Goal: Information Seeking & Learning: Learn about a topic

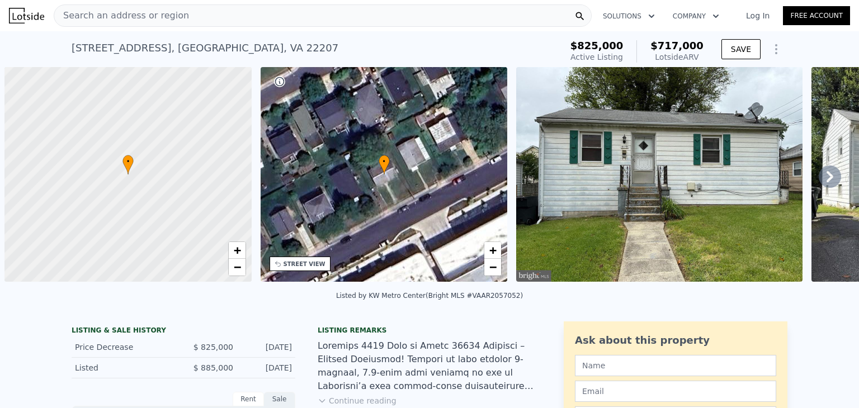
scroll to position [0, 4]
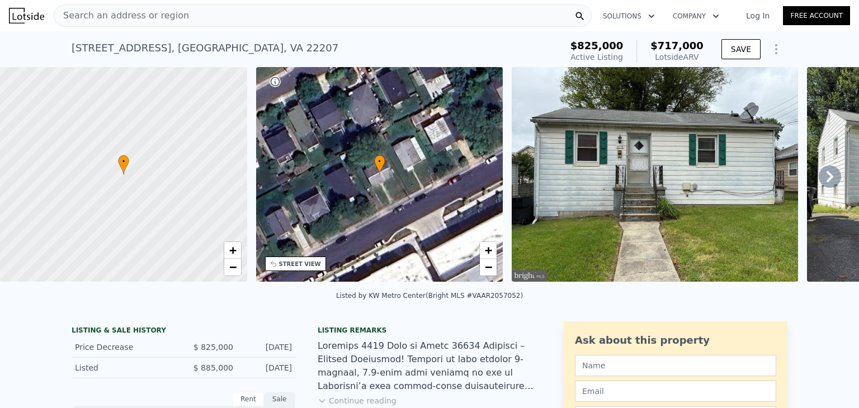
click at [147, 17] on span "Search an address or region" at bounding box center [121, 15] width 135 height 13
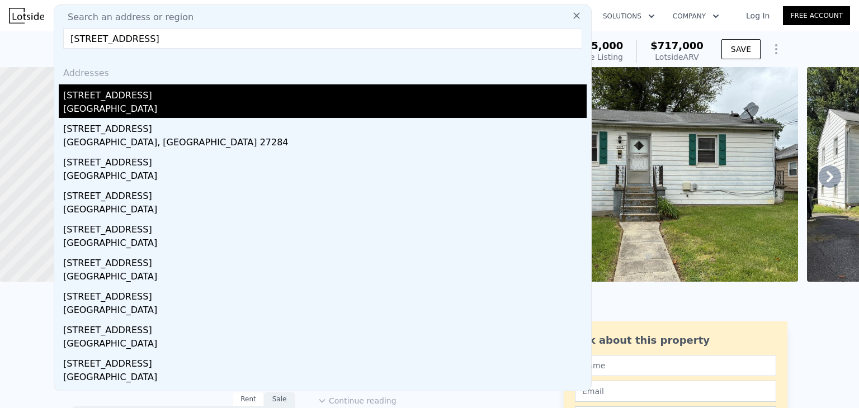
type input "5928 Woodfield Estates Dr, Alexandria, VA 22310"
click at [114, 105] on div "Rose Hill, VA 22310" at bounding box center [325, 110] width 524 height 16
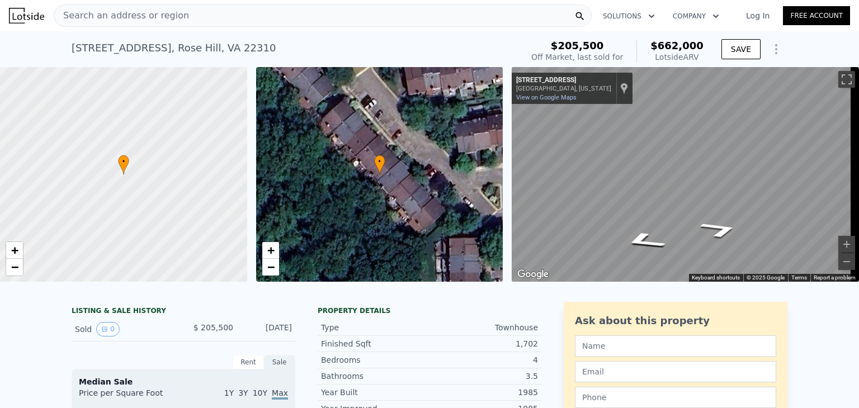
click at [107, 20] on span "Search an address or region" at bounding box center [121, 15] width 135 height 13
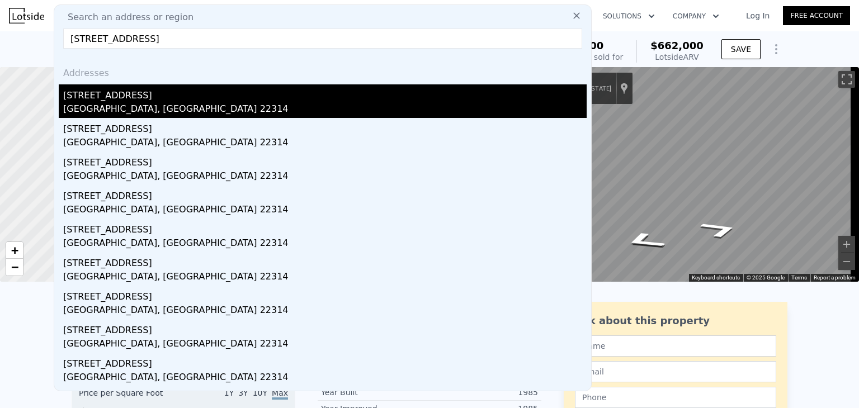
type input "1814 W Abingdon Dr #201, Alexandria, VA 22314"
click at [107, 104] on div "Alexandria, VA 22314" at bounding box center [325, 110] width 524 height 16
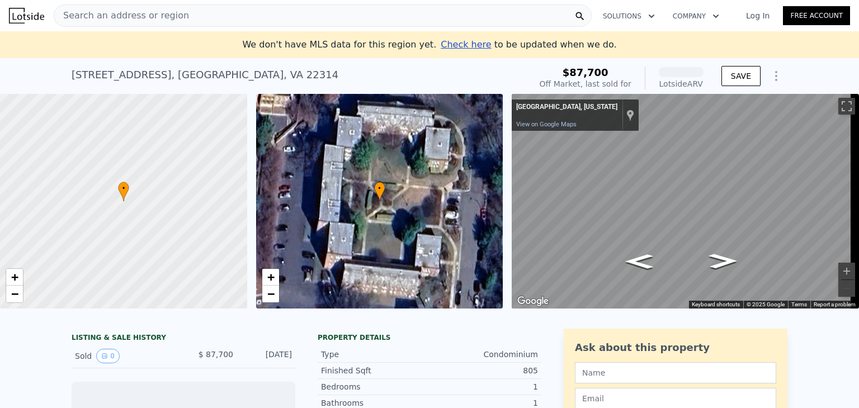
click at [143, 22] on div "Search an address or region" at bounding box center [121, 15] width 135 height 21
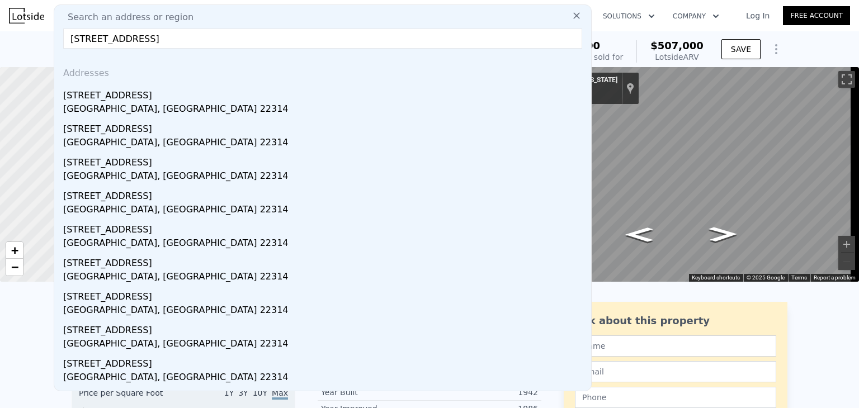
type input "1814 W Abingdon Dr #201, Alexandria, VA 22314"
click at [571, 17] on icon at bounding box center [576, 15] width 11 height 11
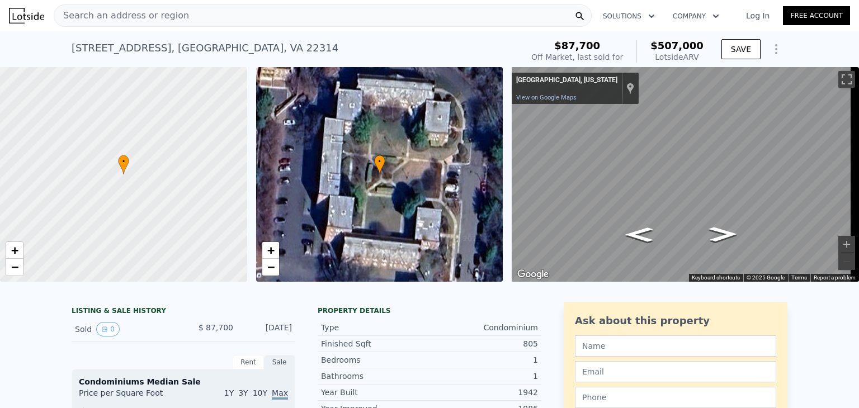
click at [125, 15] on span "Search an address or region" at bounding box center [121, 15] width 135 height 13
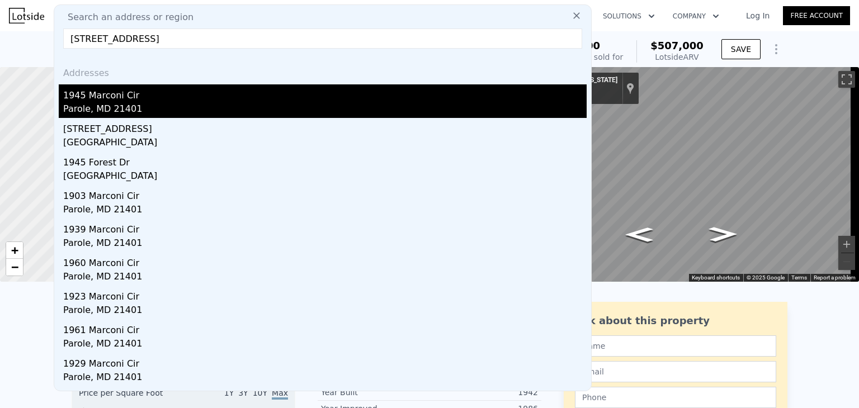
type input "1945 Marconi Cir, Annapolis, MD 21401"
click at [206, 115] on div "Parole, MD 21401" at bounding box center [325, 110] width 524 height 16
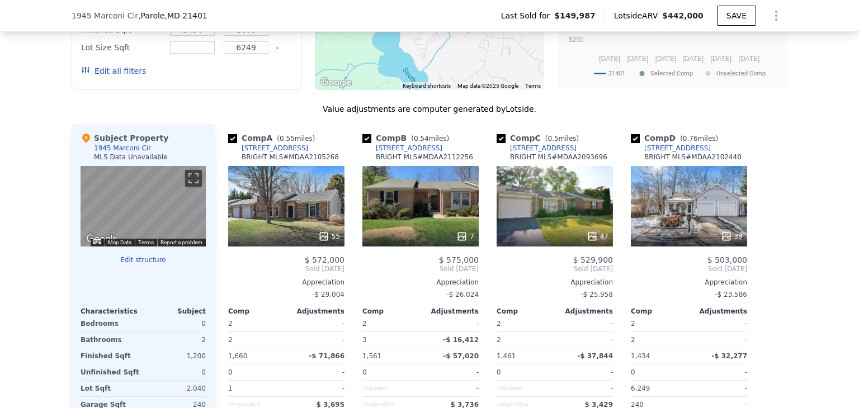
scroll to position [1002, 0]
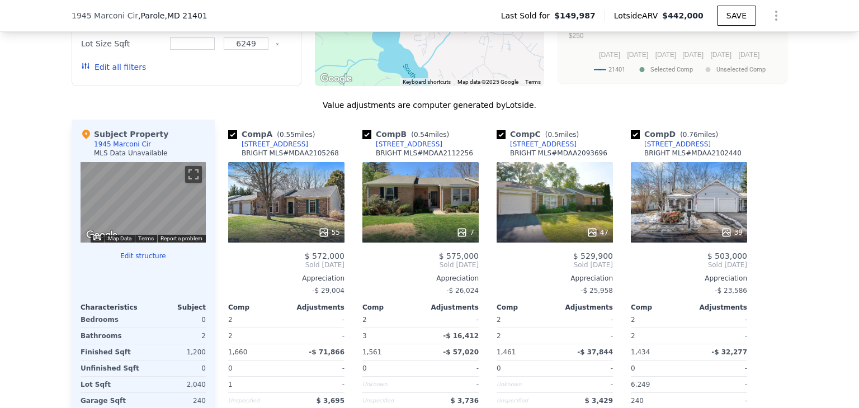
click at [283, 219] on div "55" at bounding box center [286, 202] width 116 height 81
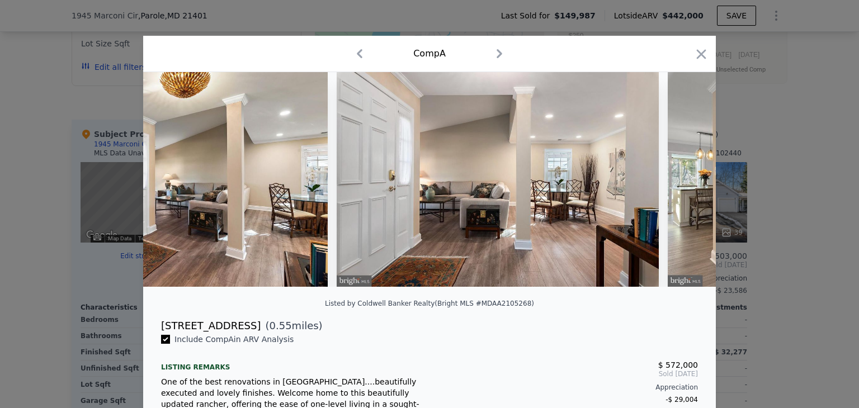
scroll to position [0, 2124]
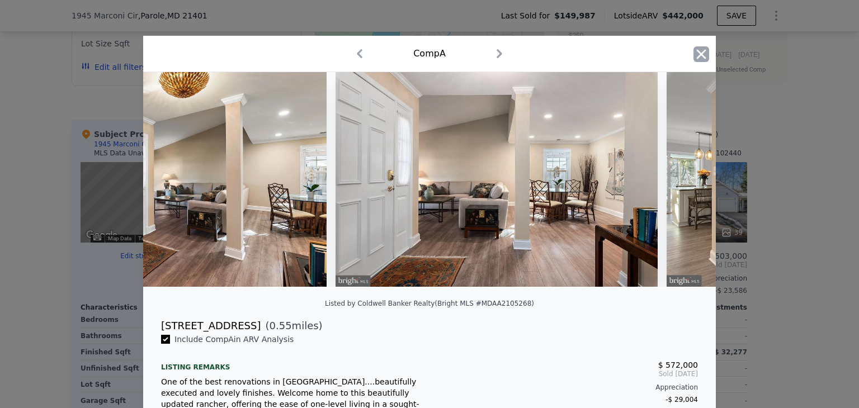
click at [694, 59] on icon "button" at bounding box center [702, 54] width 16 height 16
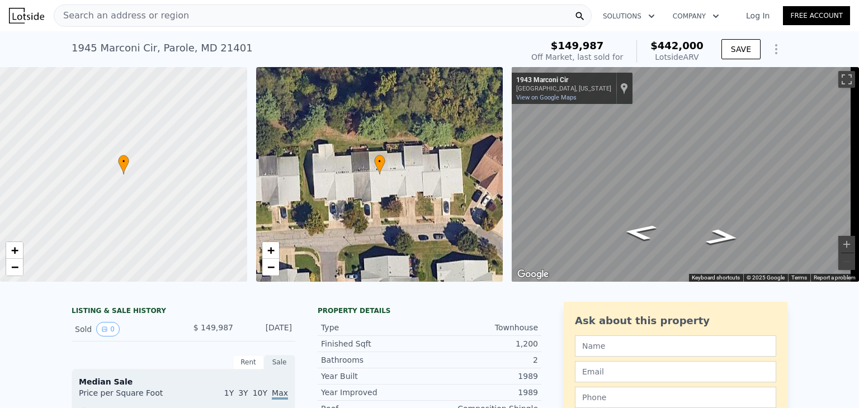
click at [181, 20] on div "Search an address or region" at bounding box center [323, 15] width 538 height 22
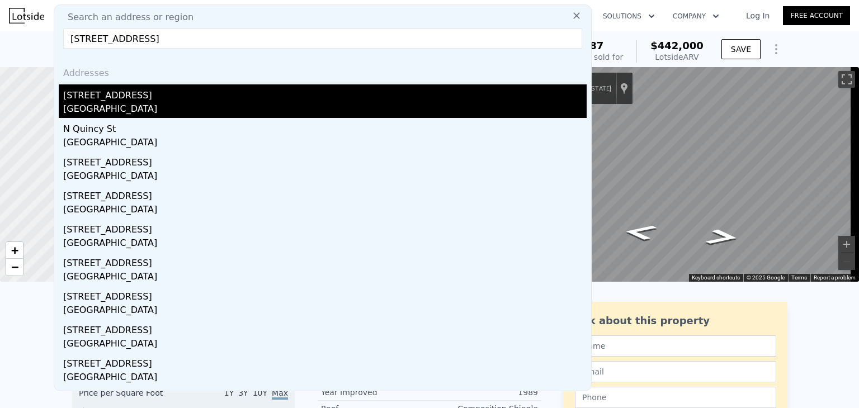
type input "2765 N Quincy St, Arlington, VA 22207"
click at [188, 109] on div "Arlington, VA 22207" at bounding box center [325, 110] width 524 height 16
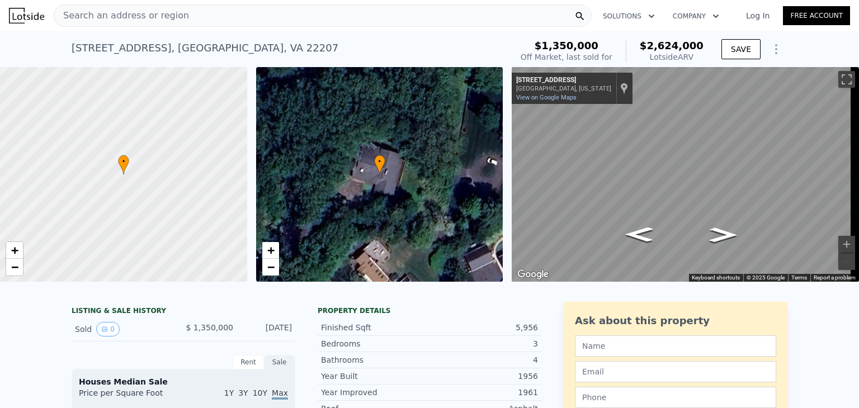
click at [162, 21] on span "Search an address or region" at bounding box center [121, 15] width 135 height 13
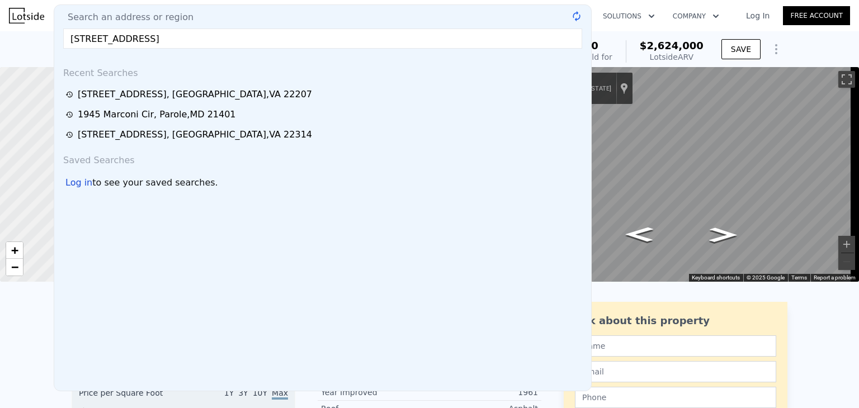
type input "5119 19th St N, Arlington, VA 22207"
click at [162, 21] on span "Search an address or region" at bounding box center [126, 17] width 135 height 13
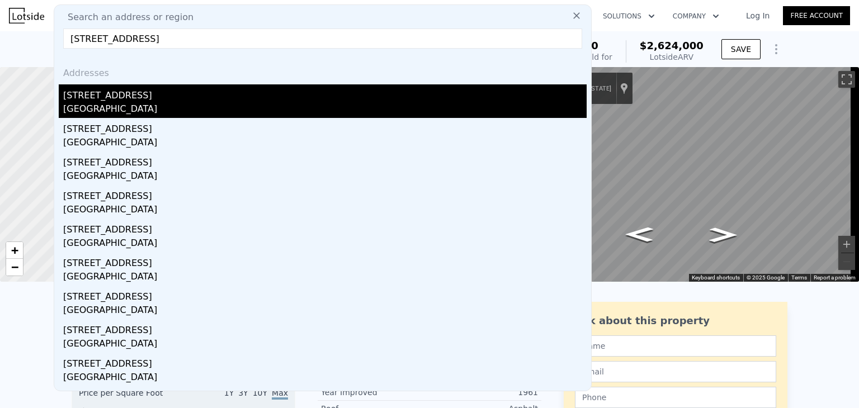
click at [154, 110] on div "Arlington County, VA 22207" at bounding box center [325, 110] width 524 height 16
type input "1"
type input "2"
type input "1"
type input "2"
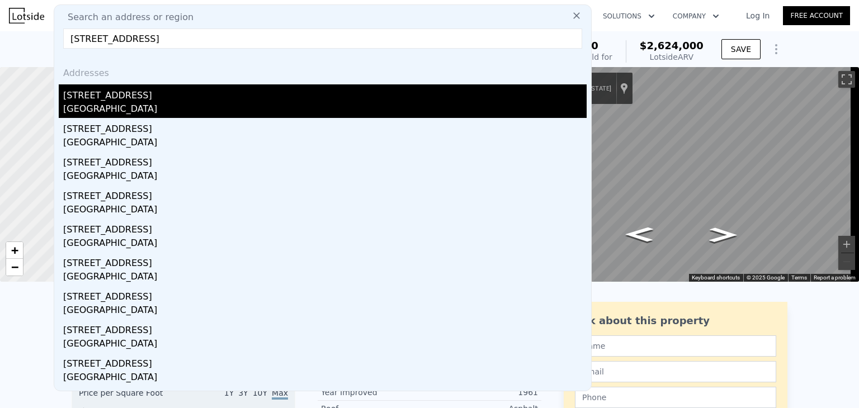
type input "612"
type input "1056"
type input "3850"
type input "8179"
type input "$ 717,000"
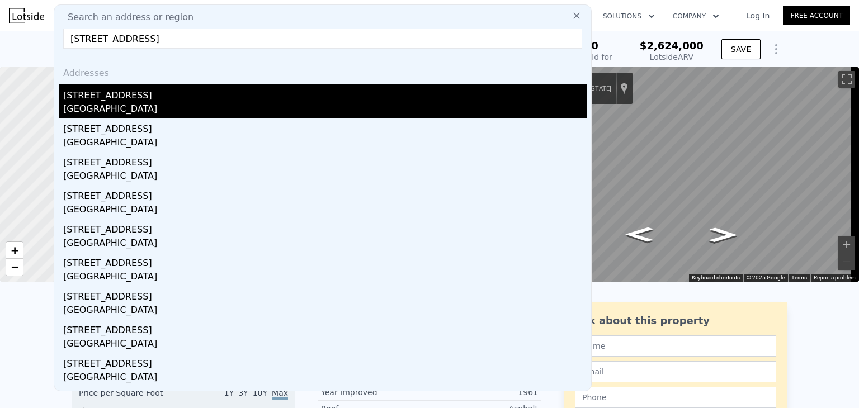
type input "5"
type input "-$ 202,961"
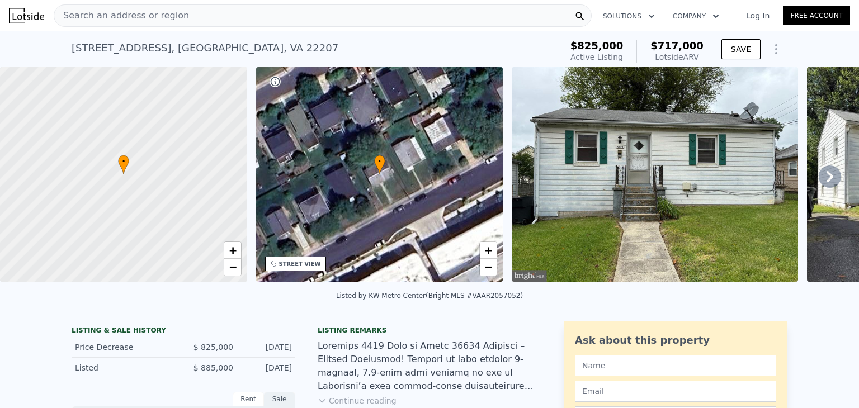
click at [121, 24] on div "Search an address or region" at bounding box center [121, 15] width 135 height 21
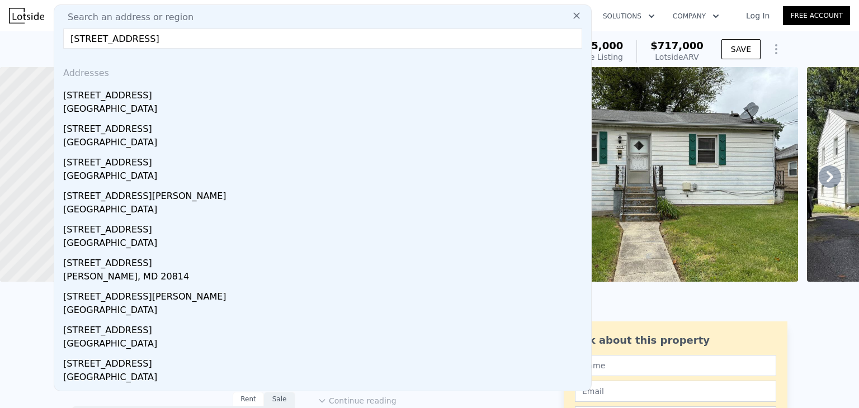
type input "4501 Highland Ave, Bethesda, MD 20814"
click at [146, 43] on input "4501 Highland Ave, Bethesda, MD 20814" at bounding box center [322, 39] width 519 height 20
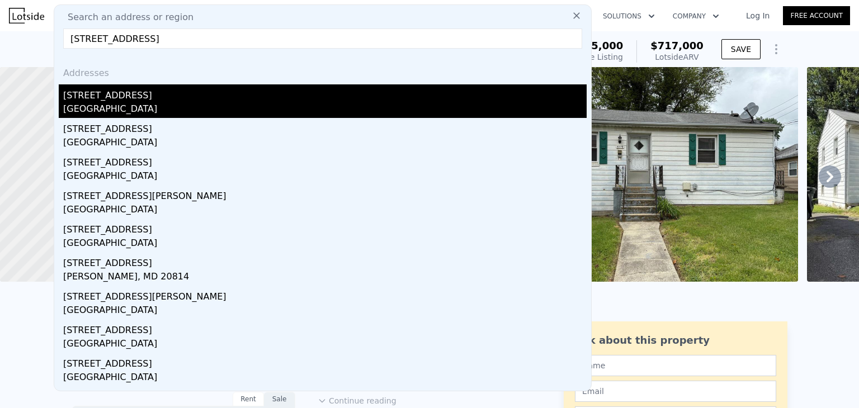
click at [162, 111] on div "Bethesda, MD 20814" at bounding box center [325, 110] width 524 height 16
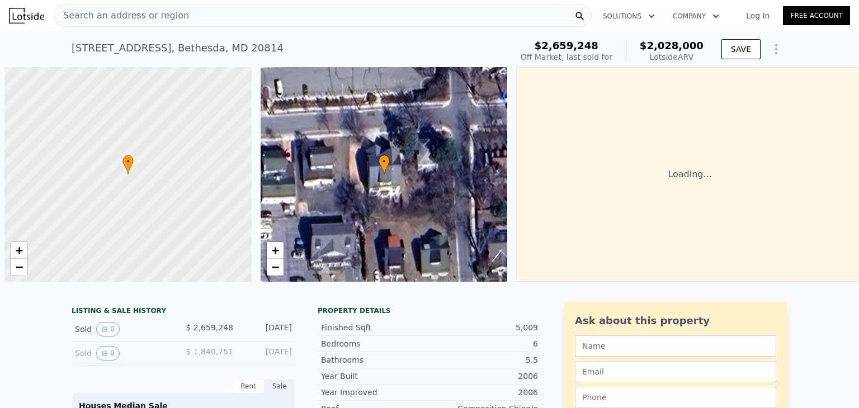
scroll to position [0, 4]
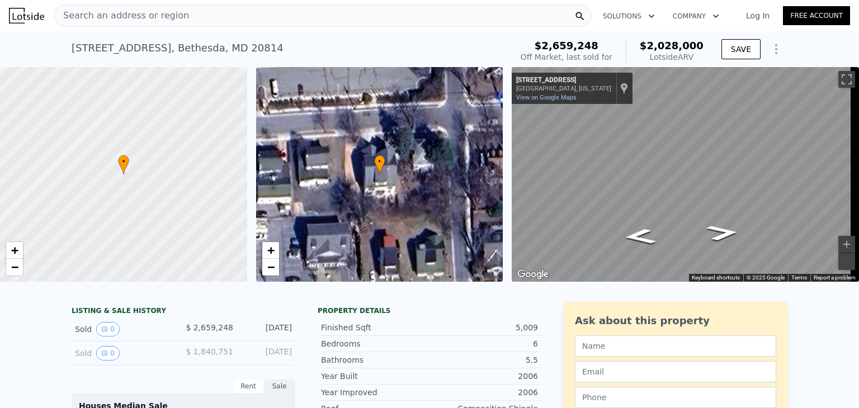
click at [107, 12] on span "Search an address or region" at bounding box center [121, 15] width 135 height 13
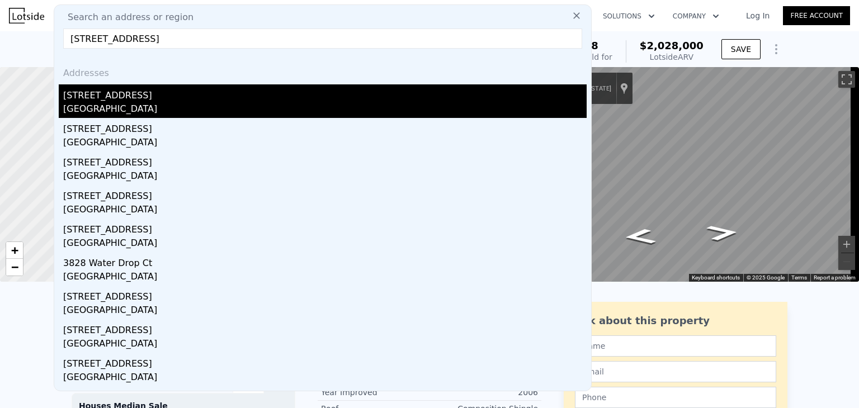
type input "3822 Water Drop Ct, Burtonsville, MD 20866"
click at [190, 104] on div "Fairland, MD 20866" at bounding box center [325, 110] width 524 height 16
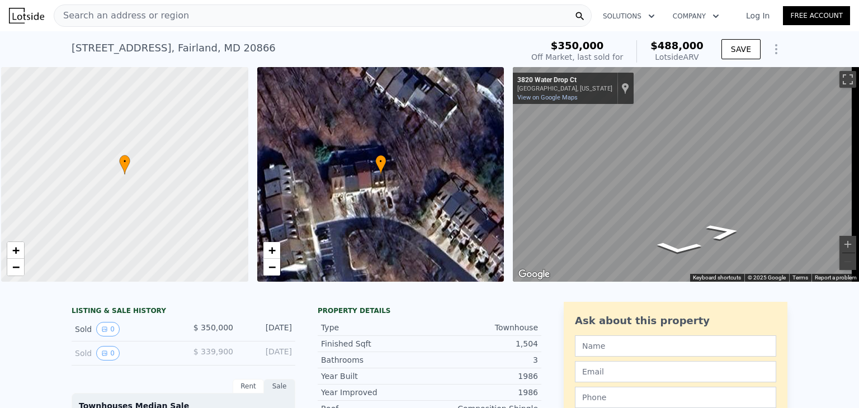
scroll to position [0, 4]
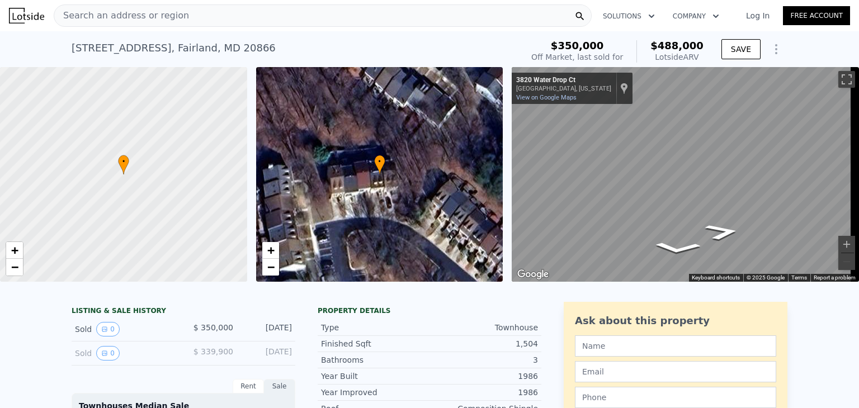
click at [170, 19] on span "Search an address or region" at bounding box center [121, 15] width 135 height 13
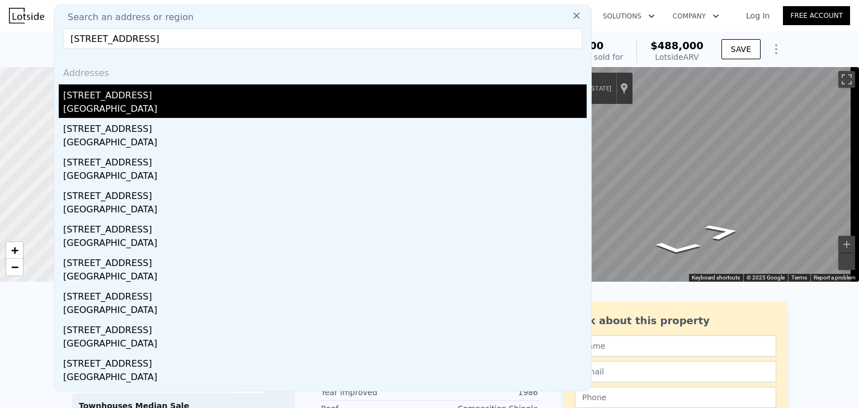
type input "4823 Osage St, College Park, MD 20740"
click at [260, 103] on div "College Park, MD 20740" at bounding box center [325, 110] width 524 height 16
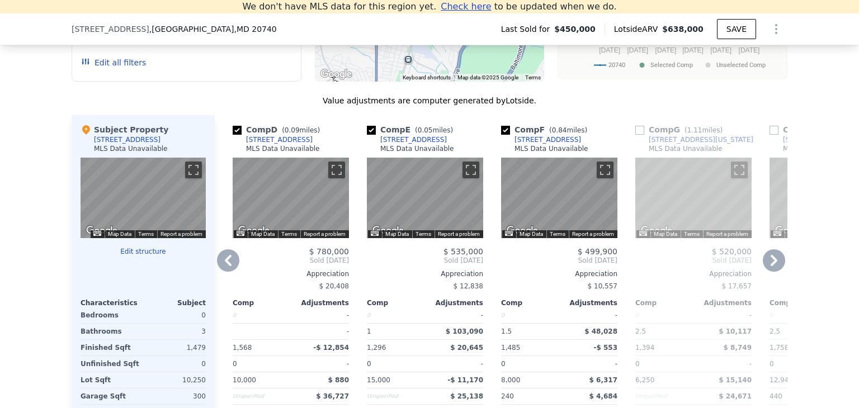
scroll to position [0, 383]
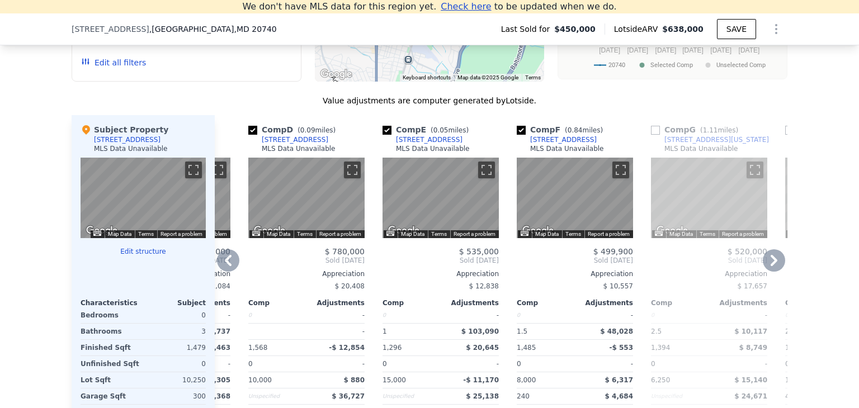
click at [416, 144] on div "[STREET_ADDRESS]" at bounding box center [429, 139] width 67 height 9
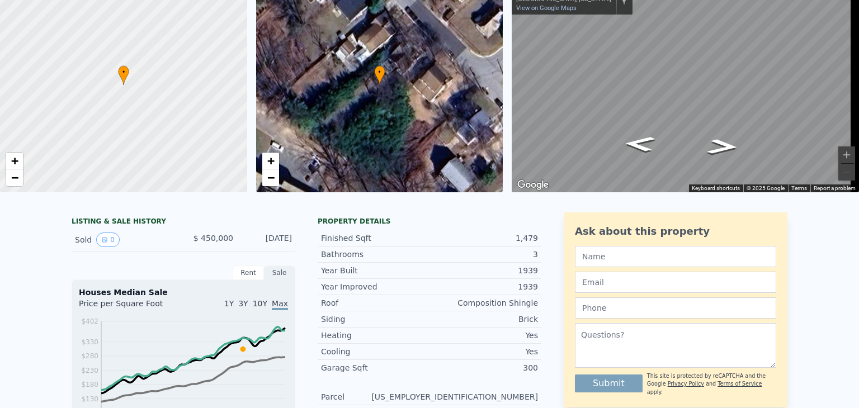
scroll to position [0, 0]
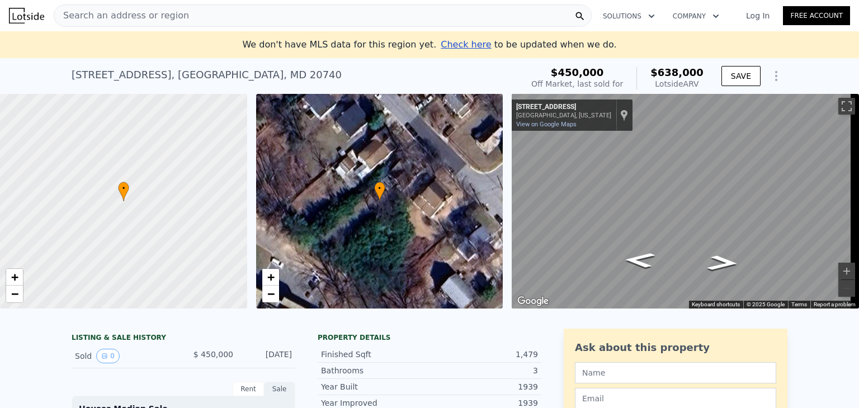
click at [138, 18] on span "Search an address or region" at bounding box center [121, 15] width 135 height 13
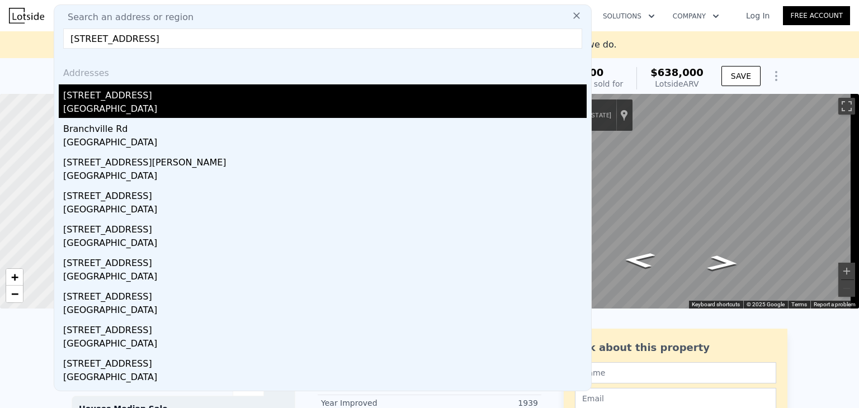
type input "4724 Branchville Rd, College Park, MD 20740"
click at [175, 108] on div "College Park, MD 20740" at bounding box center [325, 110] width 524 height 16
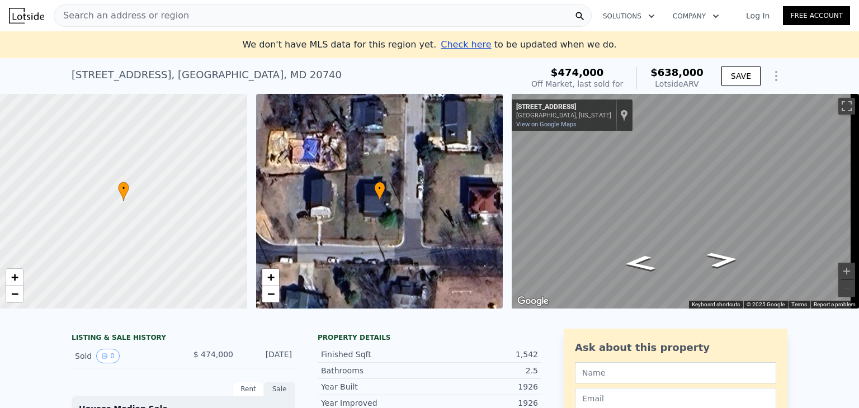
click at [126, 21] on span "Search an address or region" at bounding box center [121, 15] width 135 height 13
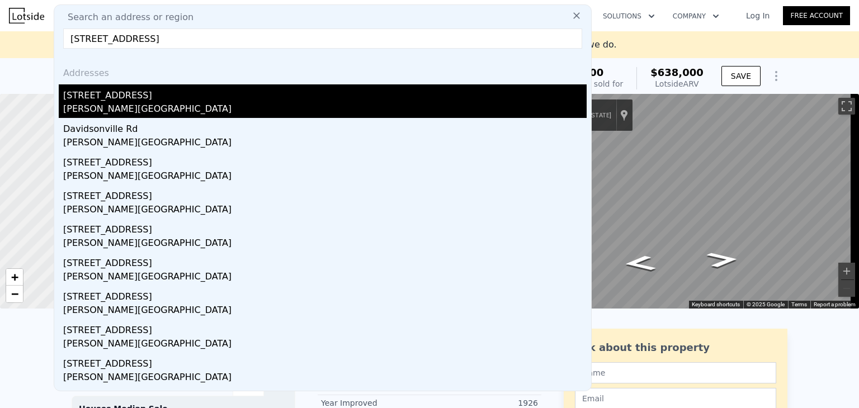
type input "3565 Riva Rd, Davidsonville, MD 21035"
click at [151, 103] on div "Anne Arundel County, MD 21035" at bounding box center [325, 110] width 524 height 16
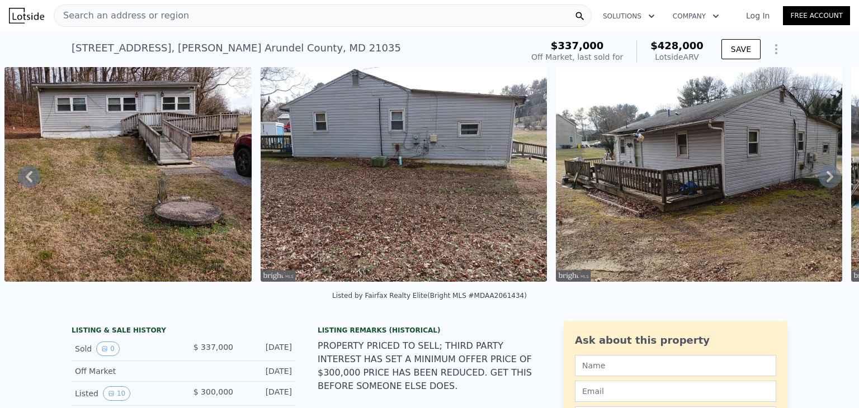
click at [139, 21] on span "Search an address or region" at bounding box center [121, 15] width 135 height 13
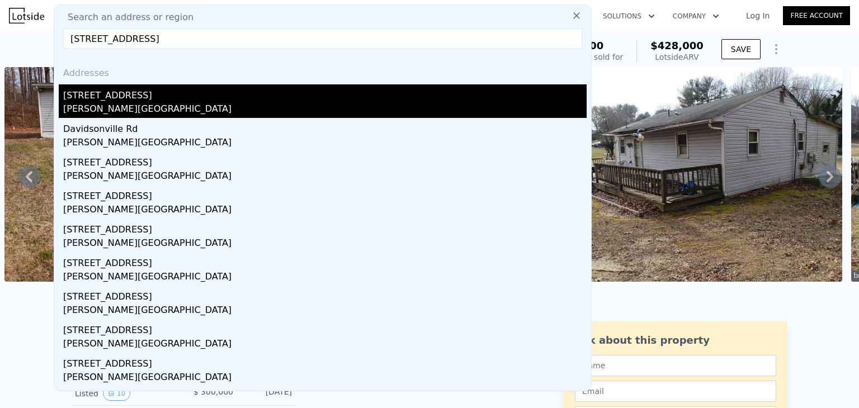
type input "1008 W Central Ave, Davidsonville, MD 21035"
click at [152, 96] on div "1008 W Central Ave" at bounding box center [325, 93] width 524 height 18
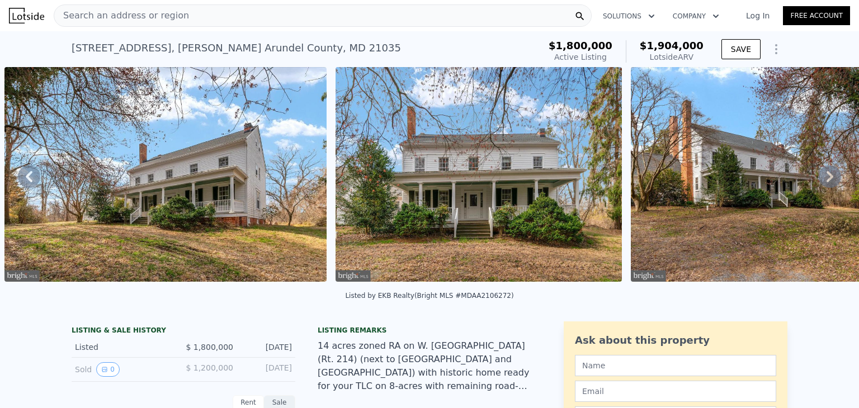
click at [140, 11] on span "Search an address or region" at bounding box center [121, 15] width 135 height 13
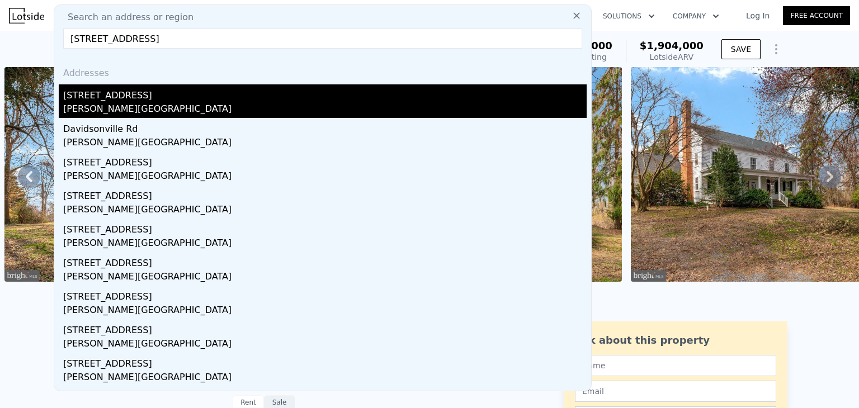
type input "1008 W Central Ave, Davidsonville, MD 21035"
click at [145, 99] on div "1008 W Central Ave" at bounding box center [325, 93] width 524 height 18
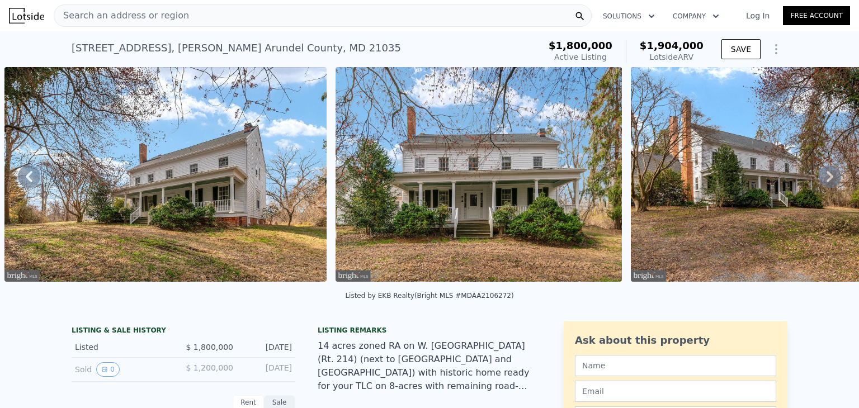
click at [130, 18] on span "Search an address or region" at bounding box center [121, 15] width 135 height 13
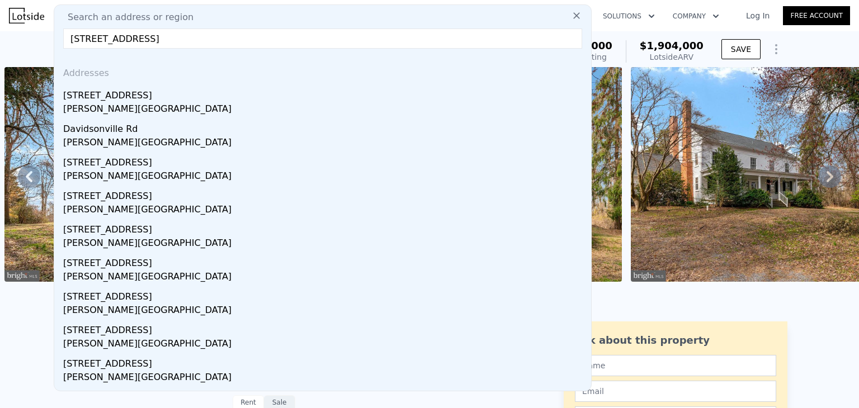
click at [128, 39] on input "1008 W Central Ave, Davidsonville, MD 21035" at bounding box center [322, 39] width 519 height 20
paste input "6420 Spring Ter, Falls Church, VA 22042"
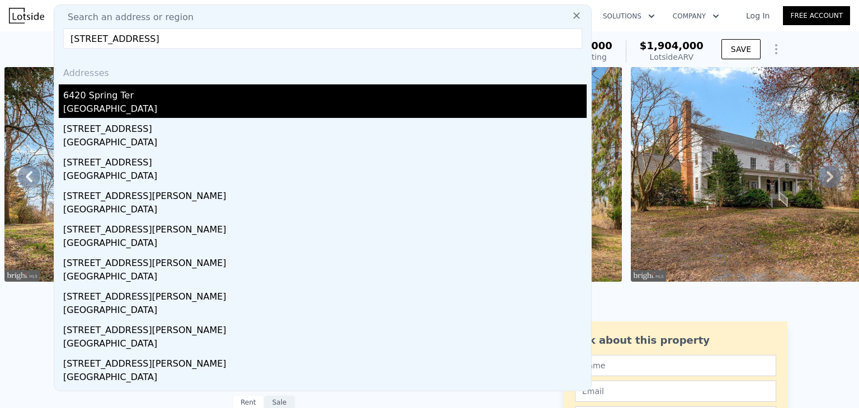
type input "6420 Spring Ter, Falls Church, VA 22042"
click at [130, 97] on div "6420 Spring Ter" at bounding box center [325, 93] width 524 height 18
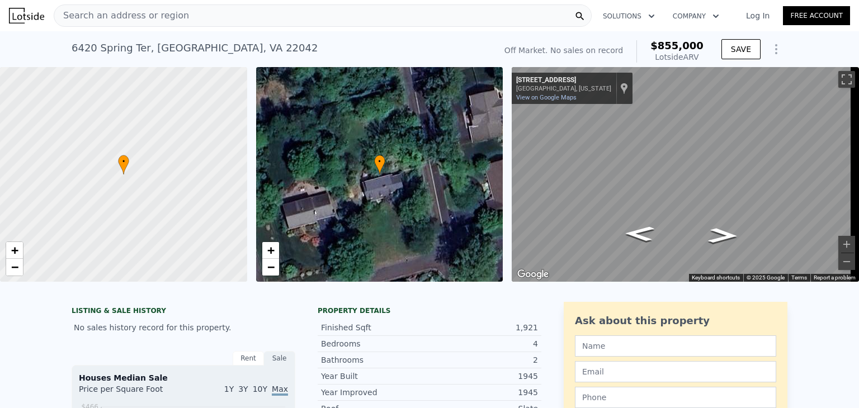
click at [161, 20] on span "Search an address or region" at bounding box center [121, 15] width 135 height 13
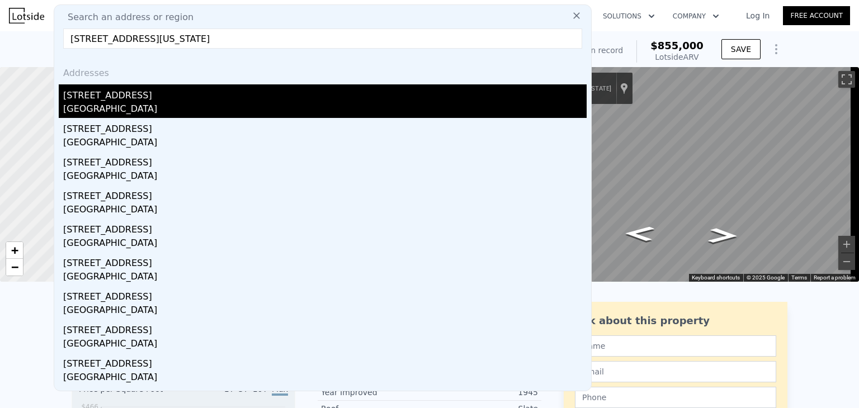
type input "6348 Stonewain Ct, Fort Washington, MD 20744"
click at [100, 100] on div "6348 Stonewain Ct" at bounding box center [325, 93] width 524 height 18
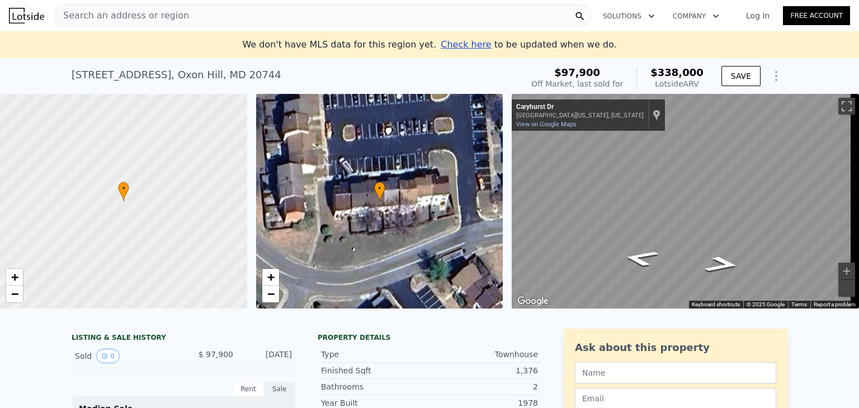
click at [114, 13] on span "Search an address or region" at bounding box center [121, 15] width 135 height 13
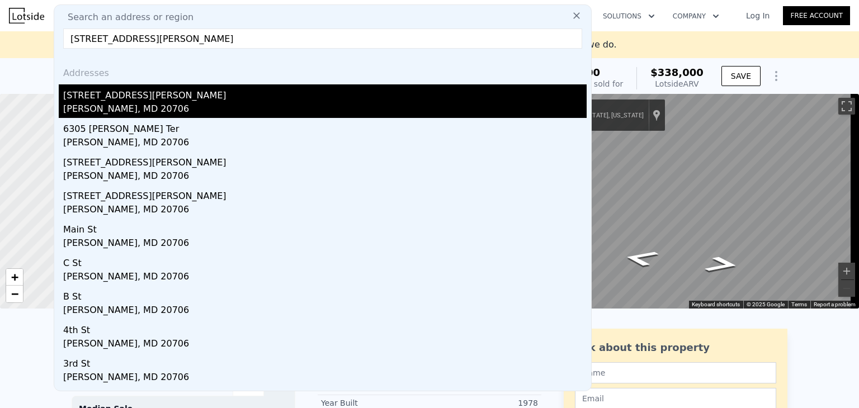
type input "6305 Main St, Lanham, MD 20706"
click at [132, 110] on div "Lanham, MD 20706" at bounding box center [325, 110] width 524 height 16
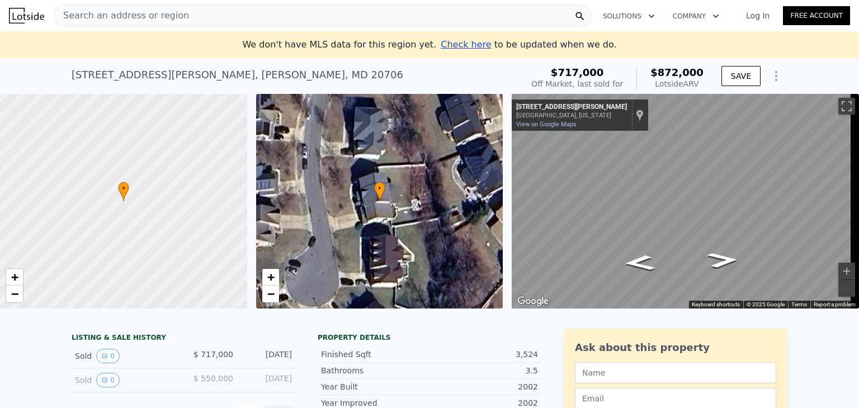
click at [132, 110] on div at bounding box center [123, 202] width 296 height 258
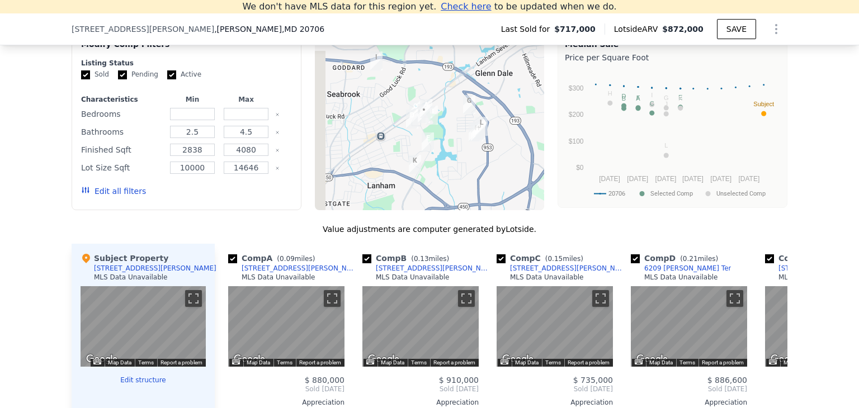
scroll to position [1101, 0]
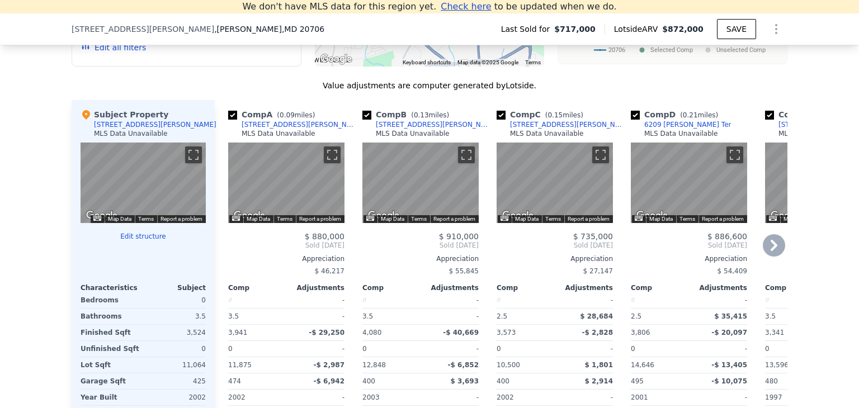
click at [264, 129] on div "10204 Everley Ter" at bounding box center [300, 124] width 116 height 9
click at [771, 248] on icon at bounding box center [774, 245] width 7 height 11
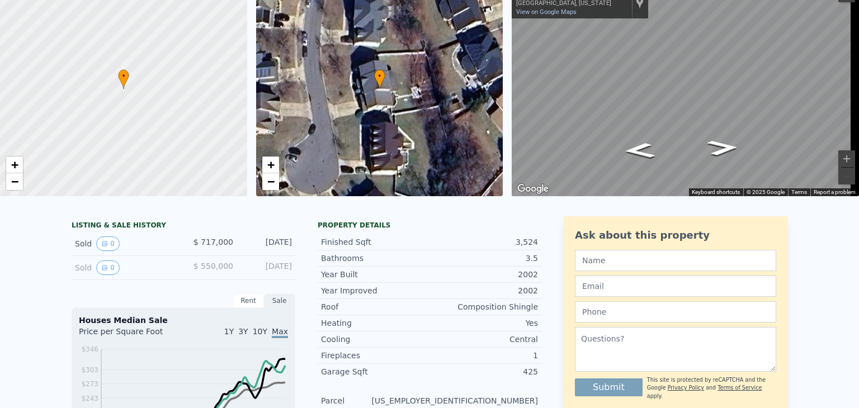
scroll to position [0, 0]
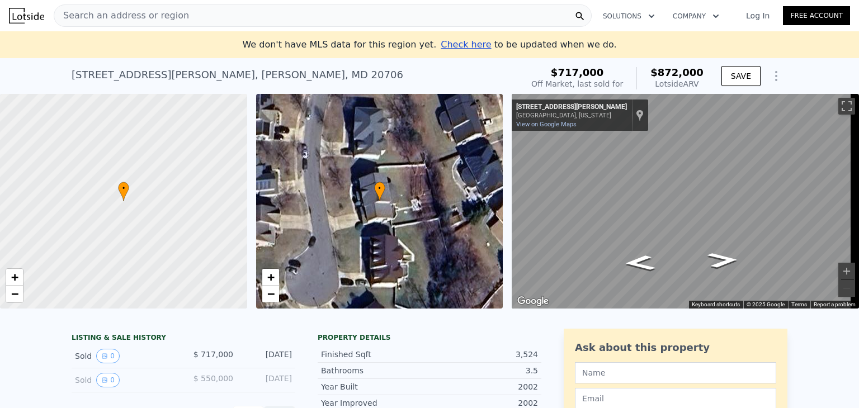
click at [89, 16] on span "Search an address or region" at bounding box center [121, 15] width 135 height 13
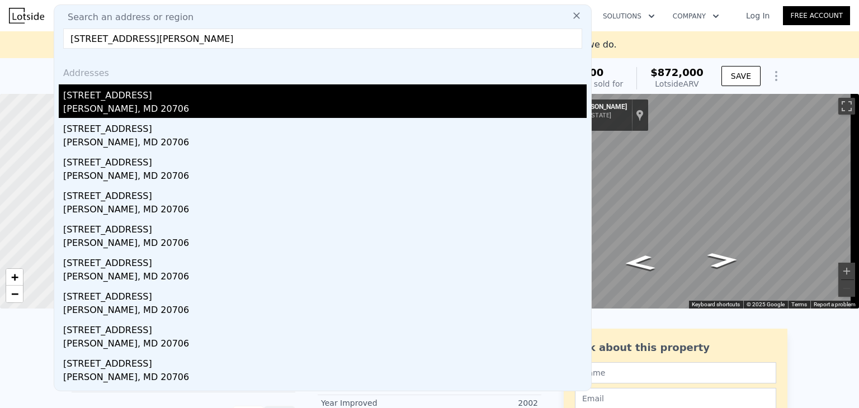
type input "9309 Kimbark Ave, Lanham, MD 20706"
click at [96, 100] on div "9309 Kimbark Ave" at bounding box center [325, 93] width 524 height 18
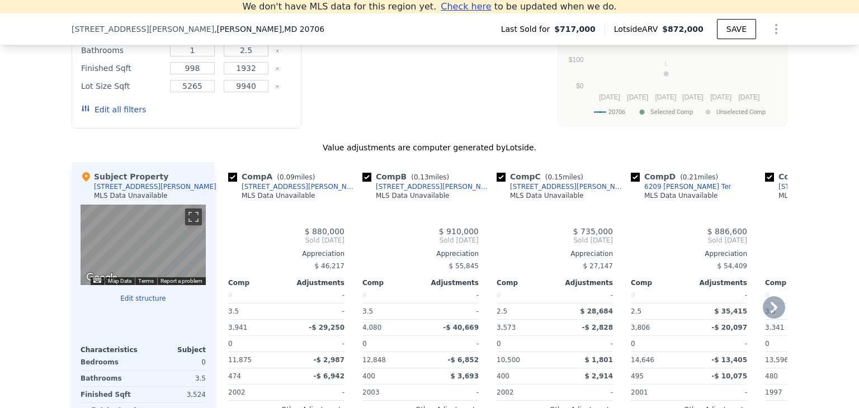
type input "2.5"
type input "4.5"
type input "2838"
type input "4080"
type input "10000"
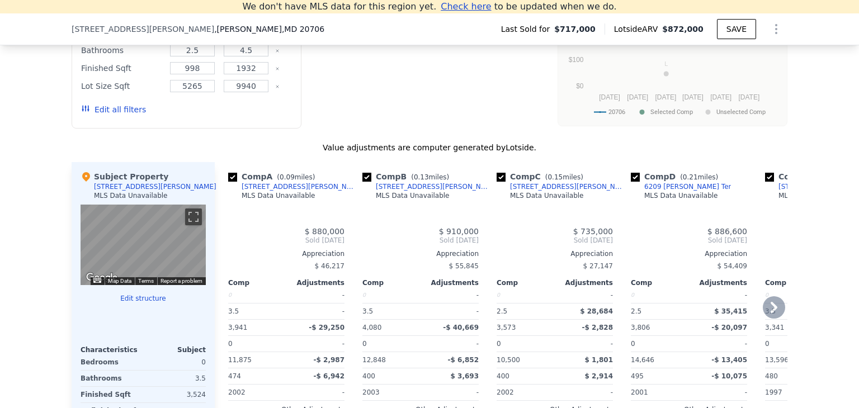
type input "14646"
type input "$ 872,000"
type input "$ 54,237"
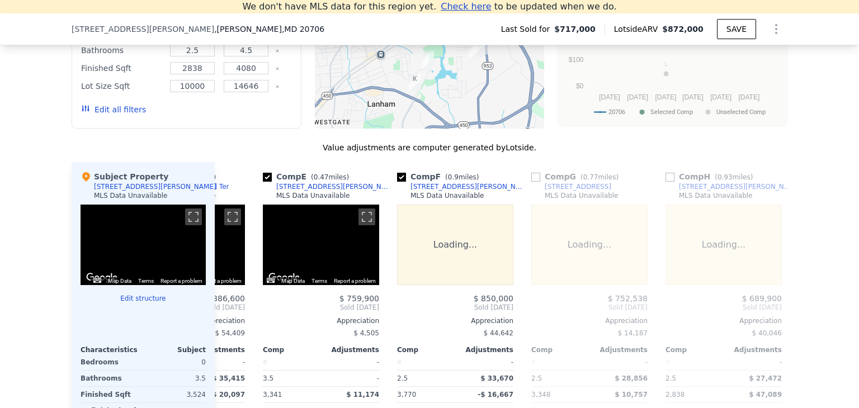
scroll to position [0, 1065]
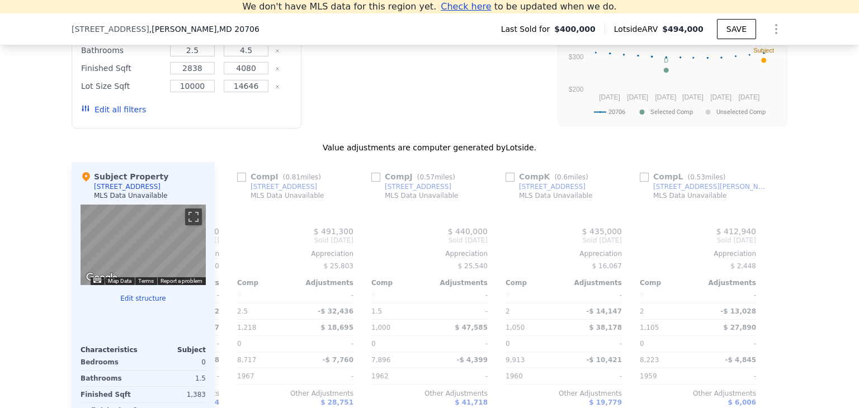
type input "1"
type input "2.5"
type input "998"
type input "1932"
type input "5265"
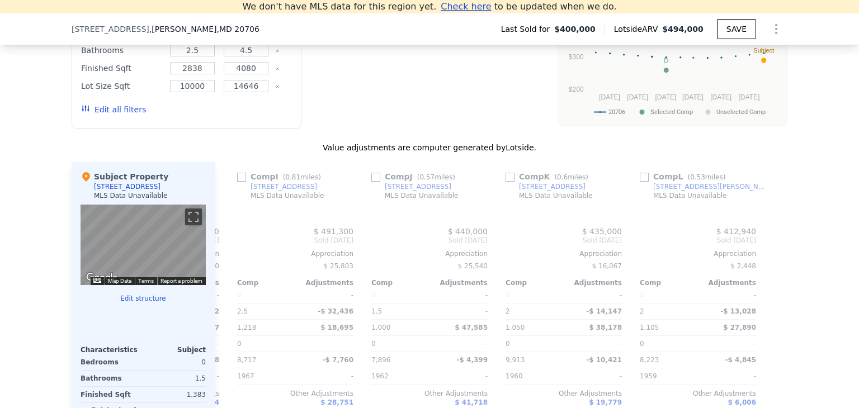
type input "9940"
type input "$ 494,000"
type input "$ 36,783"
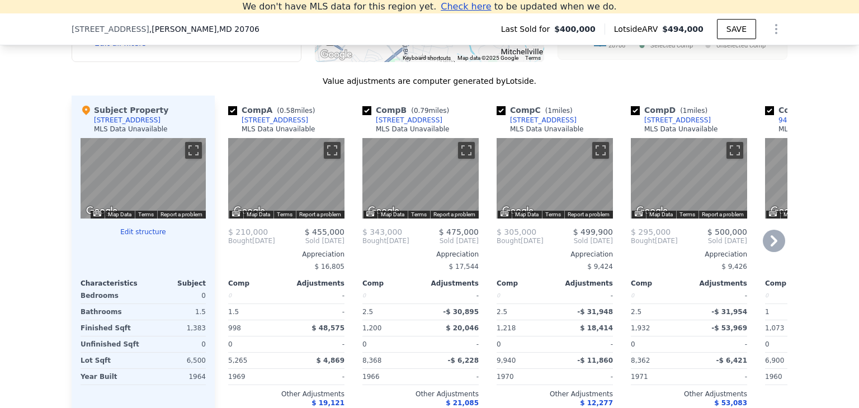
scroll to position [1124, 0]
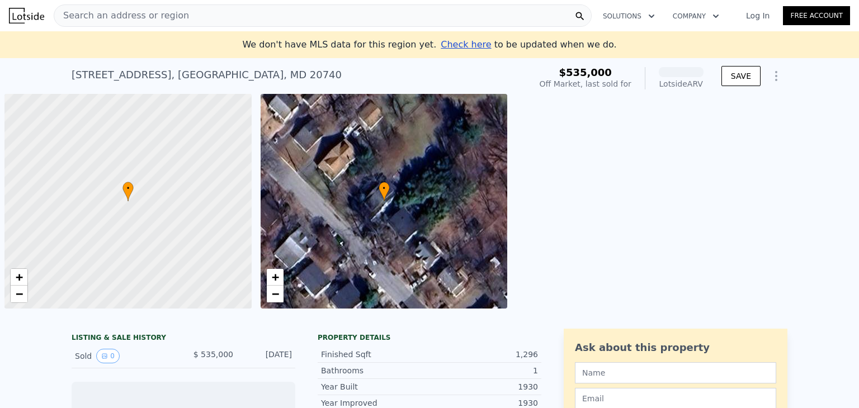
scroll to position [0, 4]
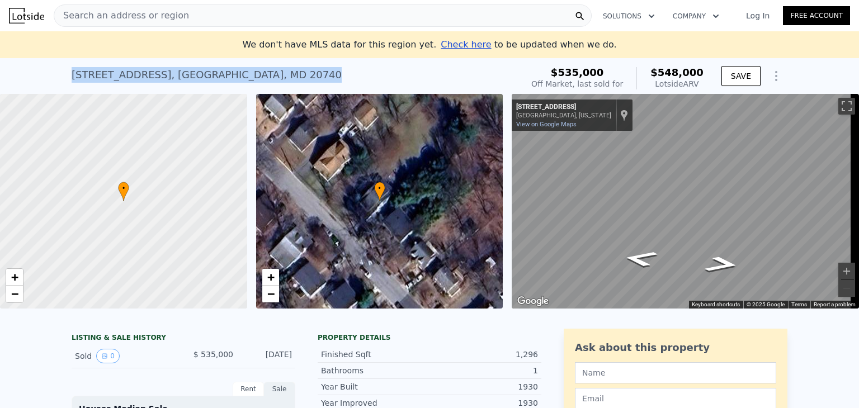
drag, startPoint x: 245, startPoint y: 74, endPoint x: 63, endPoint y: 74, distance: 181.8
click at [63, 74] on div "[STREET_ADDRESS] Sold [DATE] for $535k (~ARV $548k ) $535,000 Off Market, last …" at bounding box center [429, 76] width 859 height 36
copy div "[STREET_ADDRESS]"
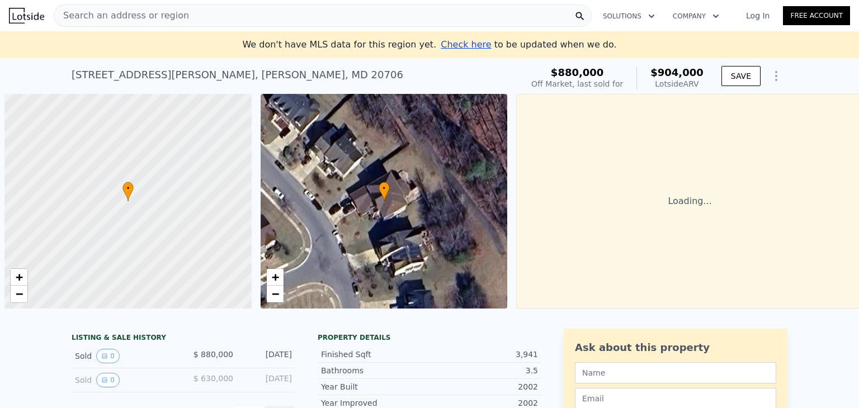
scroll to position [0, 4]
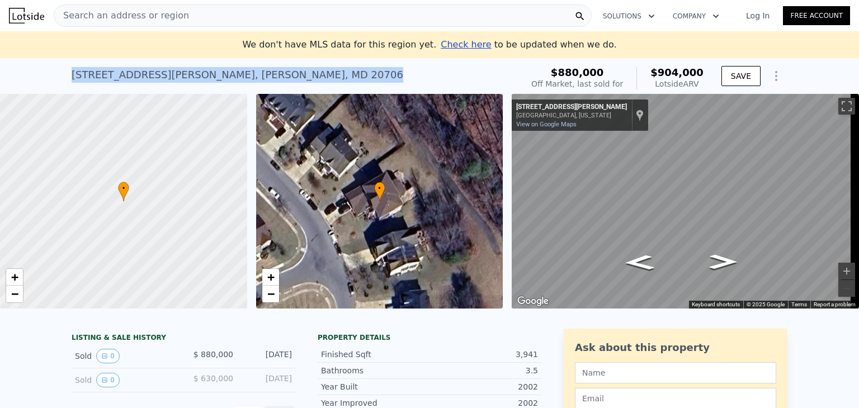
drag, startPoint x: 236, startPoint y: 77, endPoint x: 58, endPoint y: 77, distance: 177.9
click at [58, 77] on div "10204 Everley Ter , Lanham , MD 20706 Sold Nov 2024 for $880k (~ARV $904k ) $88…" at bounding box center [429, 76] width 859 height 36
copy div "10204 Everley Ter , Lanham , MD 20706"
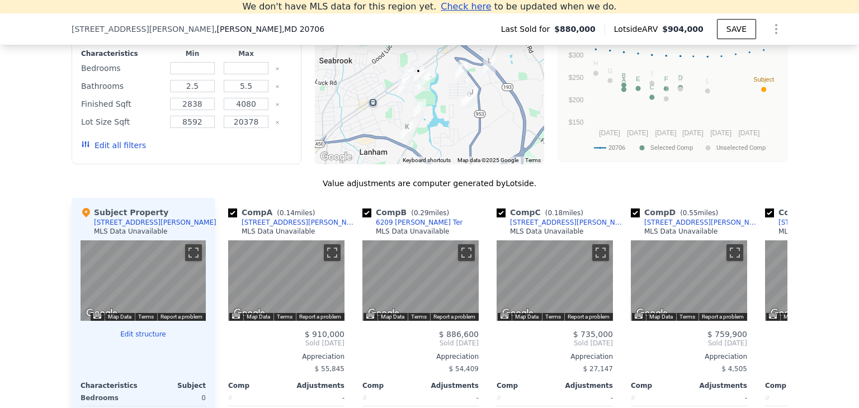
scroll to position [981, 0]
